Goal: Task Accomplishment & Management: Manage account settings

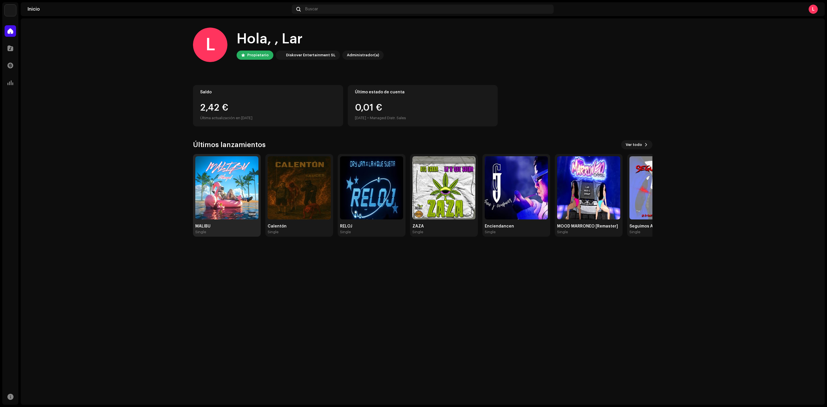
click at [230, 184] on img at bounding box center [226, 187] width 63 height 63
click at [230, 210] on img at bounding box center [226, 187] width 63 height 63
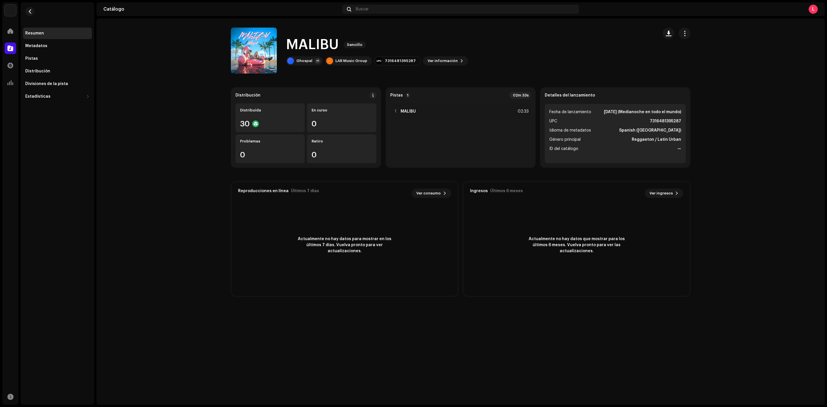
click at [613, 117] on ul "Fecha de lanzamiento [DATE] (Medianoche en todo el mundo) UPC 7316481395287 Idi…" at bounding box center [615, 133] width 141 height 59
click at [645, 136] on strong "Reggaeton / Latin Urban" at bounding box center [656, 139] width 49 height 7
drag, startPoint x: 652, startPoint y: 144, endPoint x: 644, endPoint y: 140, distance: 9.4
click at [652, 144] on ul "Fecha de lanzamiento [DATE] (Medianoche en todo el mundo) UPC 7316481395287 Idi…" at bounding box center [615, 133] width 141 height 59
click at [644, 140] on strong "Reggaeton / Latin Urban" at bounding box center [656, 139] width 49 height 7
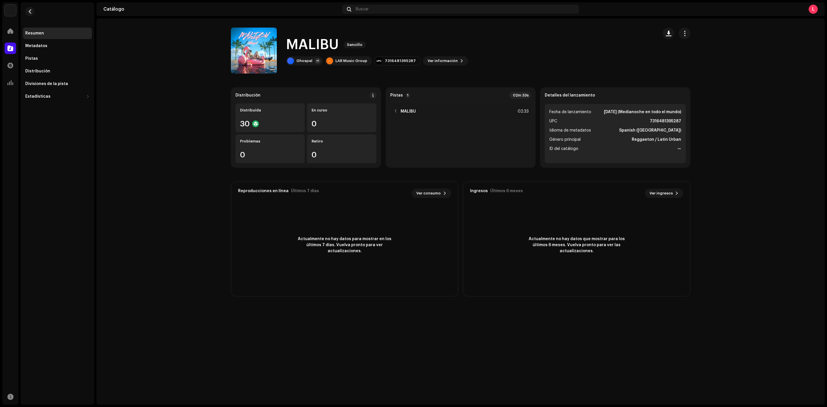
click at [671, 142] on strong "Reggaeton / Latin Urban" at bounding box center [656, 139] width 49 height 7
click at [258, 118] on div "Distribuída 30" at bounding box center [270, 117] width 69 height 29
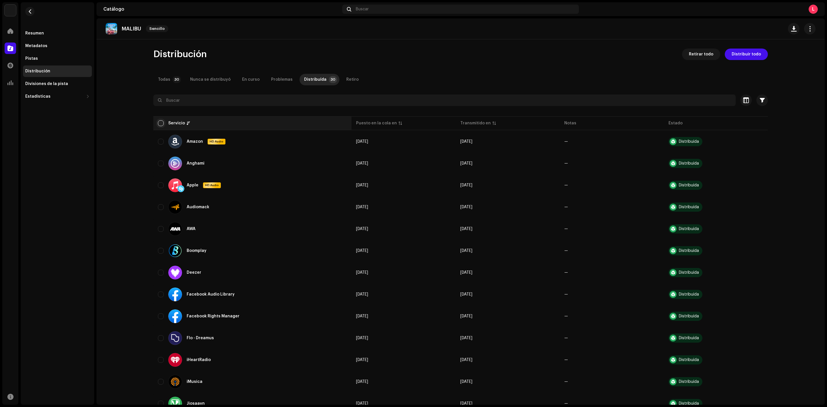
click at [160, 120] on input "checkbox" at bounding box center [161, 123] width 6 height 6
checkbox input "true"
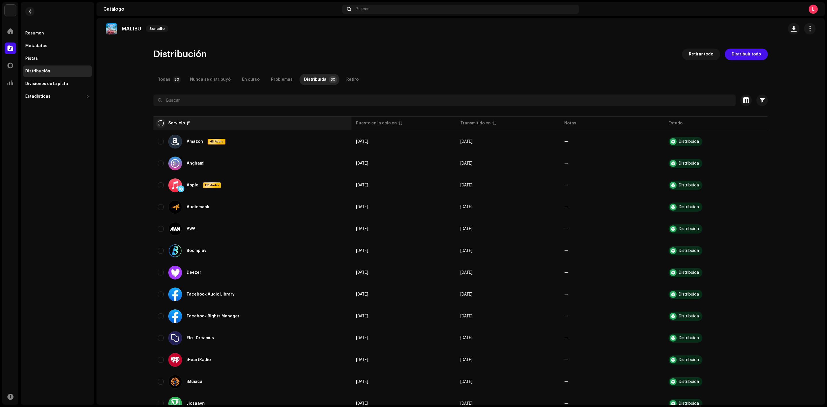
checkbox input "true"
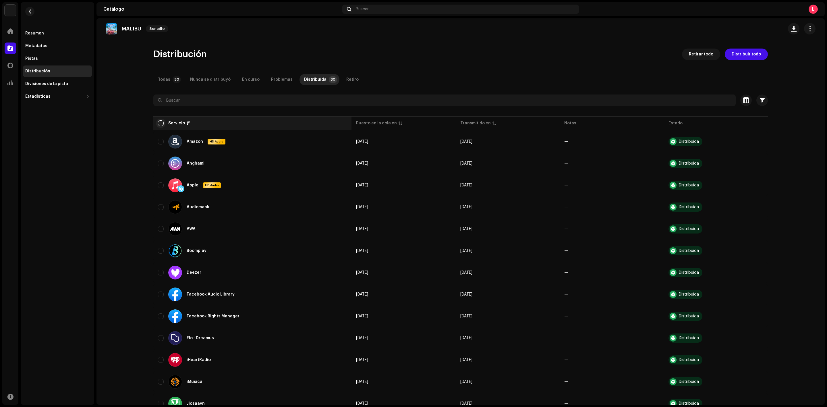
checkbox input "true"
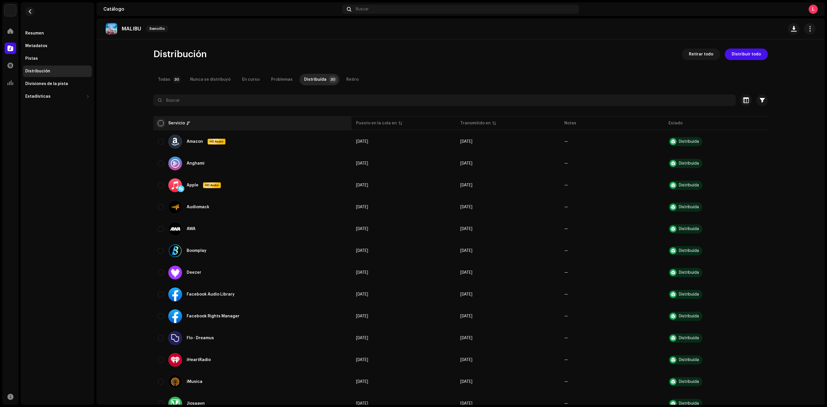
checkbox input "true"
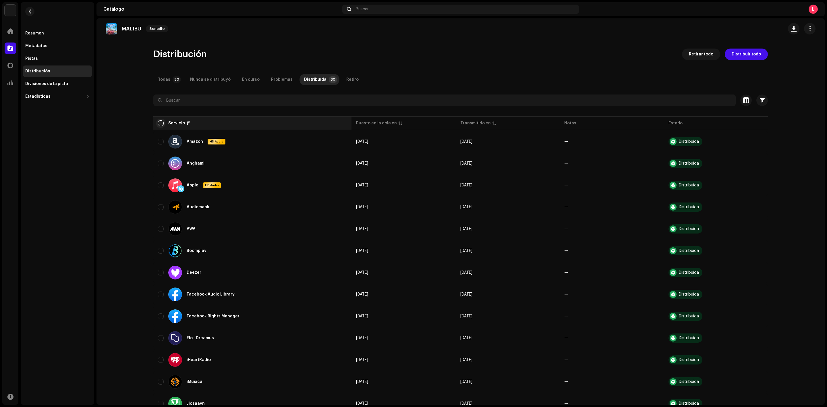
checkbox input "true"
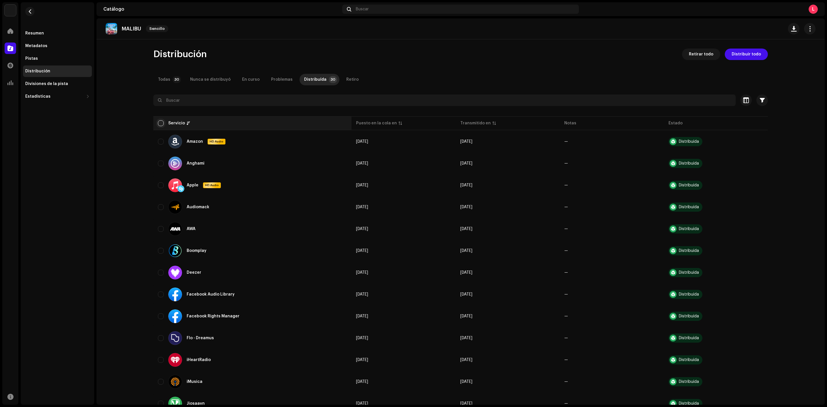
checkbox input "true"
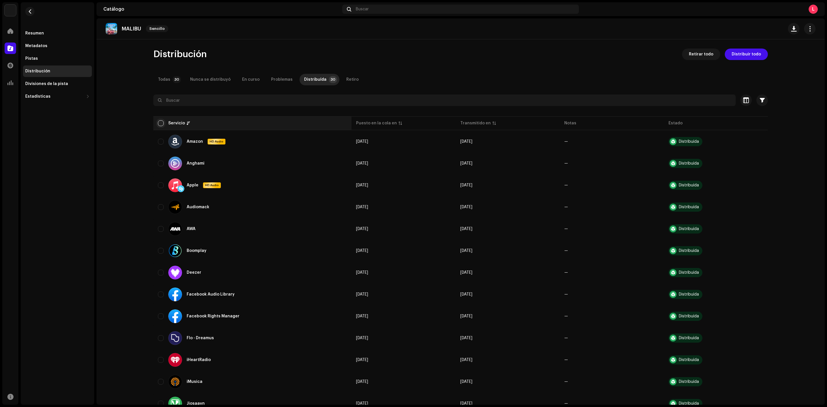
checkbox input "true"
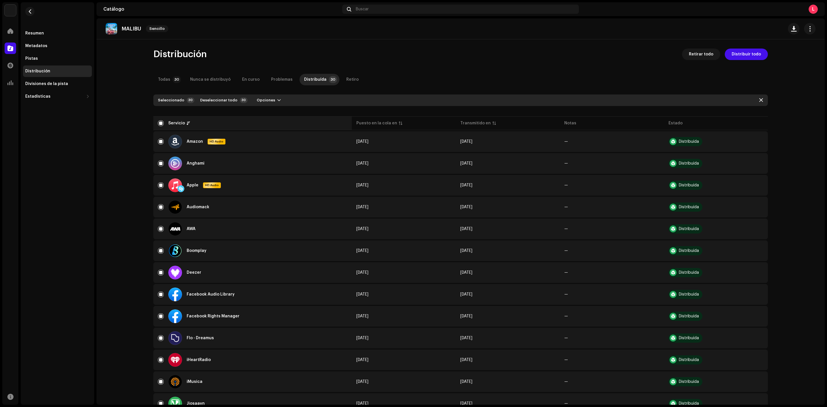
click at [157, 118] on th "Servicio" at bounding box center [252, 123] width 199 height 14
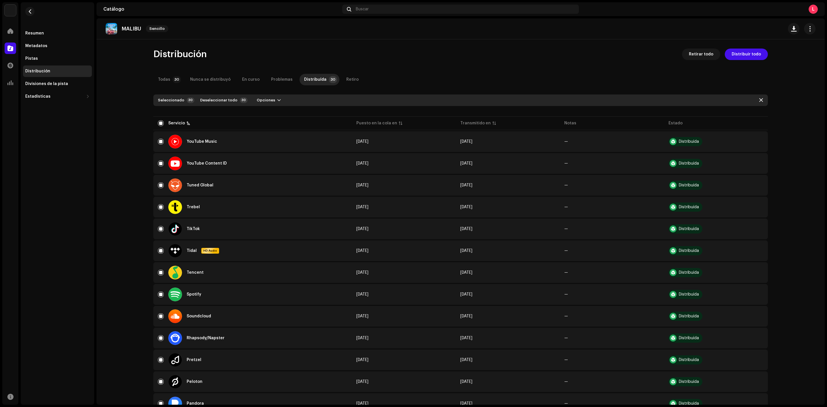
click at [110, 33] on img at bounding box center [111, 28] width 11 height 11
click at [109, 26] on img at bounding box center [111, 28] width 11 height 11
click at [33, 8] on re-m-nav-back at bounding box center [30, 14] width 14 height 25
click at [30, 8] on button "button" at bounding box center [29, 11] width 9 height 9
